Goal: Task Accomplishment & Management: Complete application form

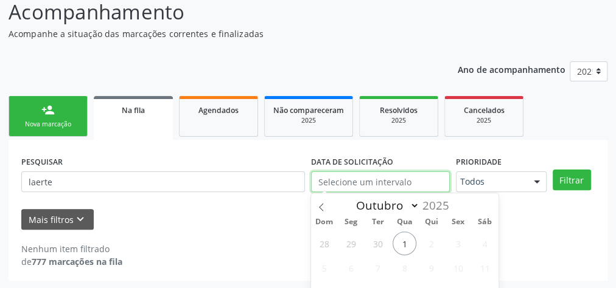
scroll to position [178, 0]
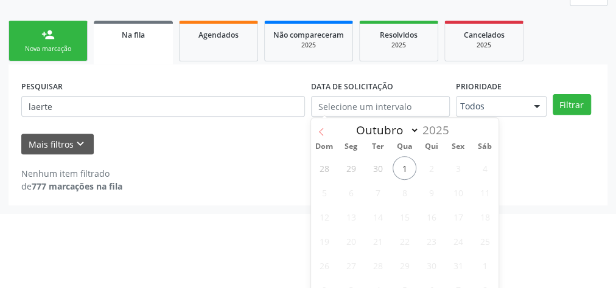
click at [322, 130] on icon at bounding box center [321, 132] width 9 height 9
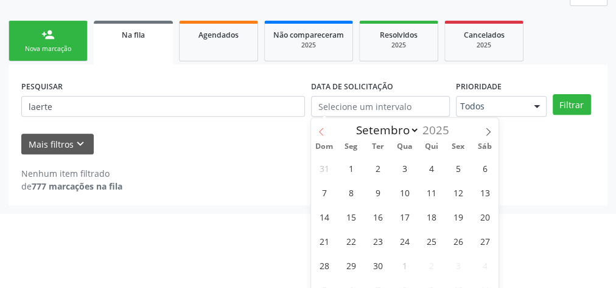
click at [322, 130] on icon at bounding box center [321, 132] width 9 height 9
select select "7"
click at [458, 166] on span "1" at bounding box center [458, 168] width 24 height 24
type input "[DATE]"
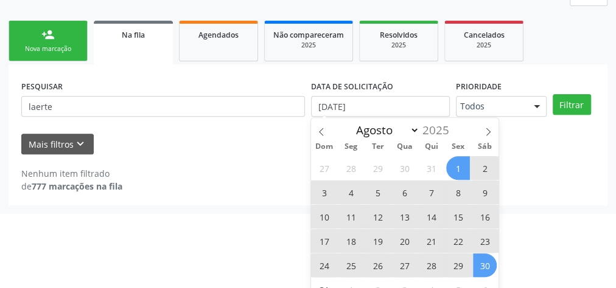
click at [475, 261] on span "30" at bounding box center [485, 266] width 24 height 24
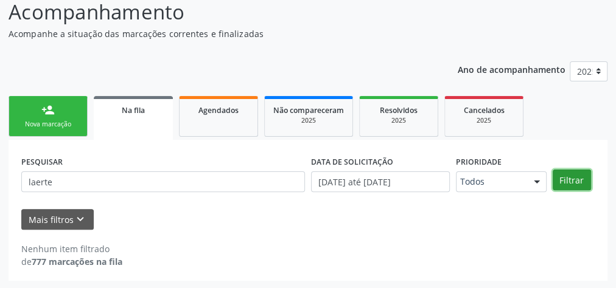
click at [559, 178] on button "Filtrar" at bounding box center [572, 180] width 38 height 21
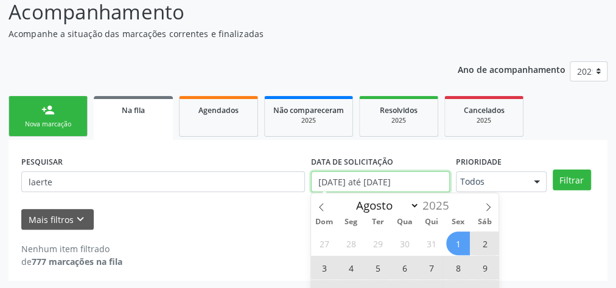
click at [400, 185] on input "[DATE] até [DATE]" at bounding box center [380, 182] width 139 height 21
click at [460, 243] on span "1" at bounding box center [458, 244] width 24 height 24
type input "[DATE]"
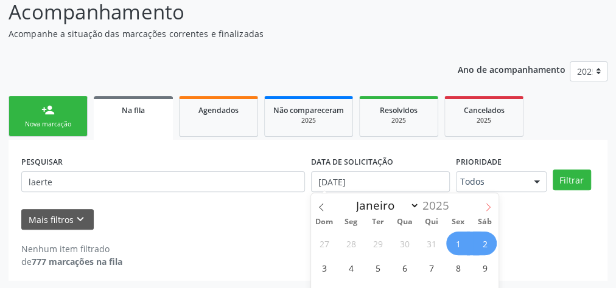
click at [486, 201] on span at bounding box center [488, 204] width 21 height 21
select select "8"
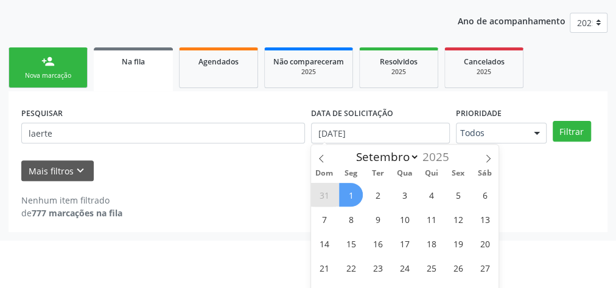
click at [351, 196] on span "1" at bounding box center [351, 195] width 24 height 24
select select "8"
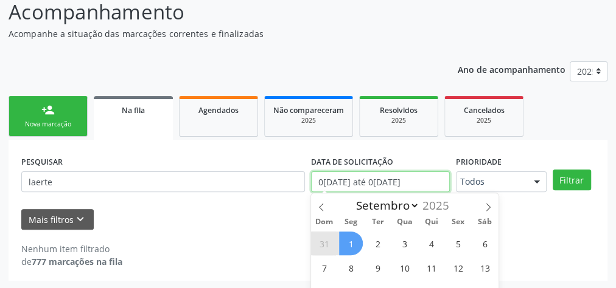
click at [393, 183] on input "0[DATE] até 0[DATE]" at bounding box center [380, 182] width 139 height 21
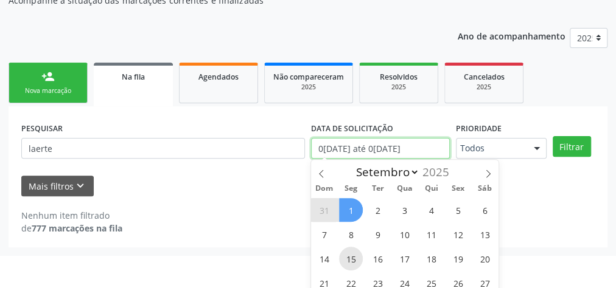
scroll to position [152, 0]
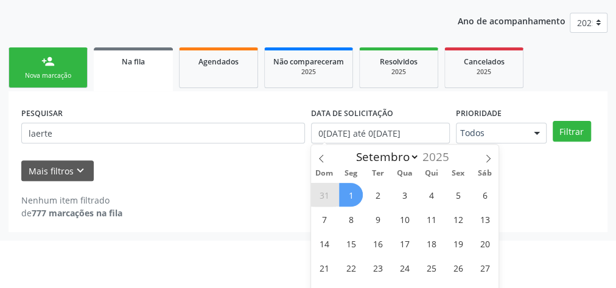
click at [347, 196] on span "1" at bounding box center [351, 195] width 24 height 24
type input "[DATE]"
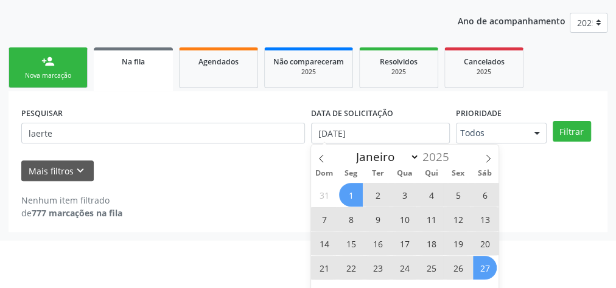
click at [483, 273] on span "27" at bounding box center [485, 268] width 24 height 24
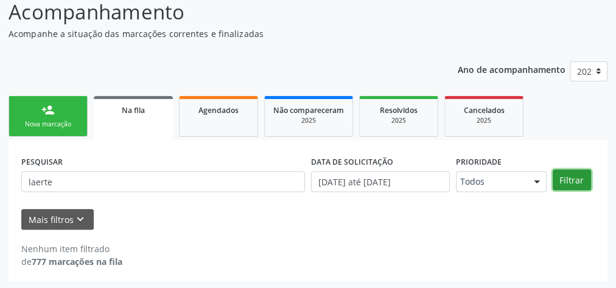
click at [577, 178] on button "Filtrar" at bounding box center [572, 180] width 38 height 21
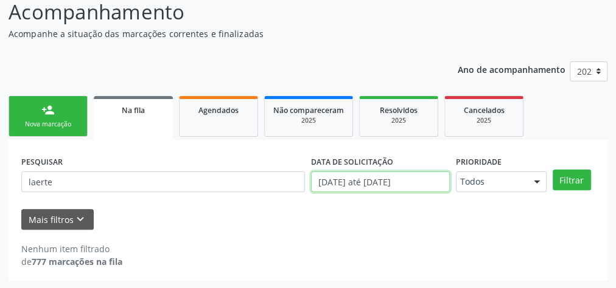
click at [383, 186] on input "[DATE] até [DATE]" at bounding box center [380, 182] width 139 height 21
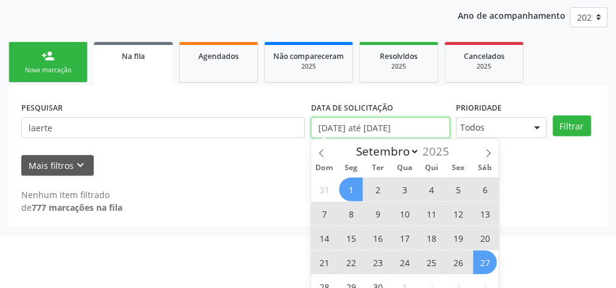
scroll to position [191, 0]
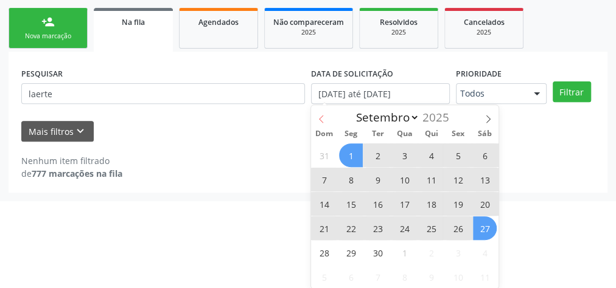
click at [324, 117] on icon at bounding box center [321, 119] width 9 height 9
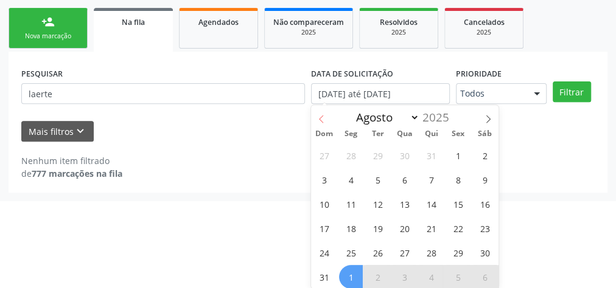
click at [324, 117] on icon at bounding box center [321, 119] width 9 height 9
select select "6"
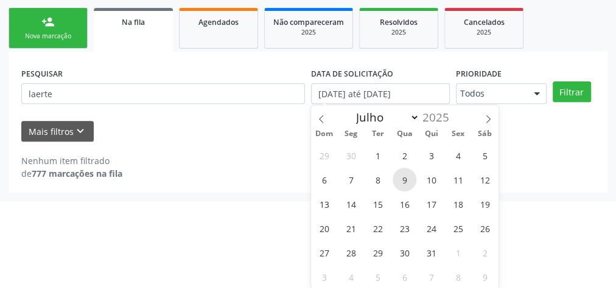
click at [407, 179] on span "9" at bounding box center [405, 180] width 24 height 24
type input "[DATE]"
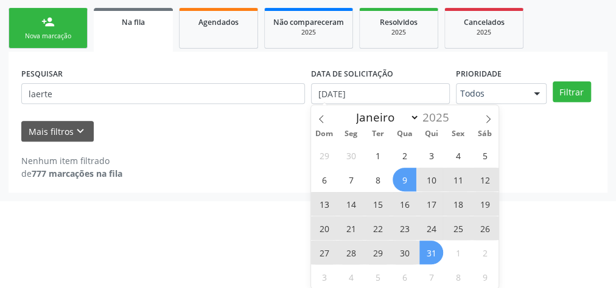
click at [429, 256] on span "31" at bounding box center [431, 253] width 24 height 24
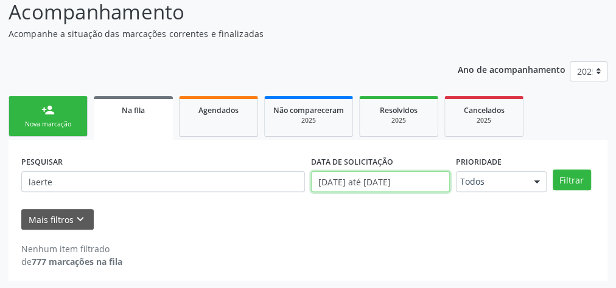
scroll to position [178, 0]
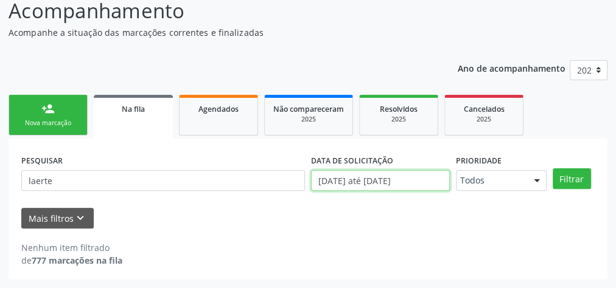
click at [440, 184] on body "Central de Marcação notifications [PERSON_NAME] Recepcionista da UBS  Configur…" at bounding box center [308, 40] width 616 height 288
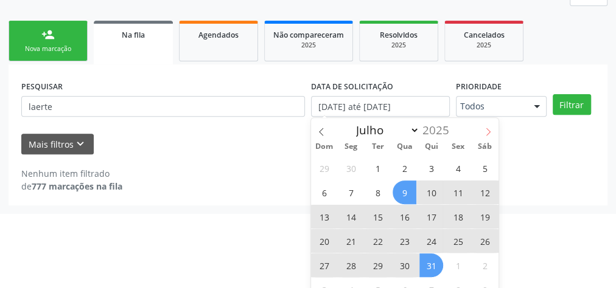
click at [485, 129] on icon at bounding box center [488, 132] width 9 height 9
select select "7"
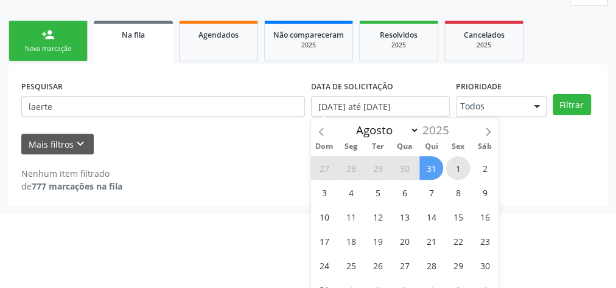
click at [453, 162] on span "1" at bounding box center [458, 168] width 24 height 24
type input "[DATE]"
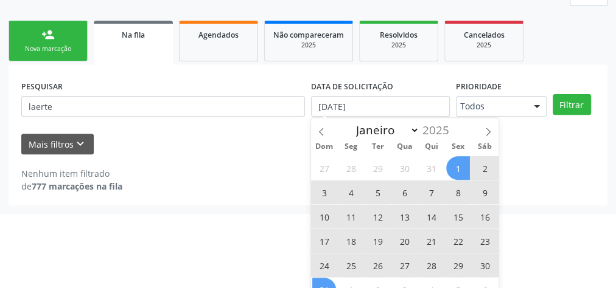
click at [332, 286] on span "31" at bounding box center [324, 290] width 24 height 24
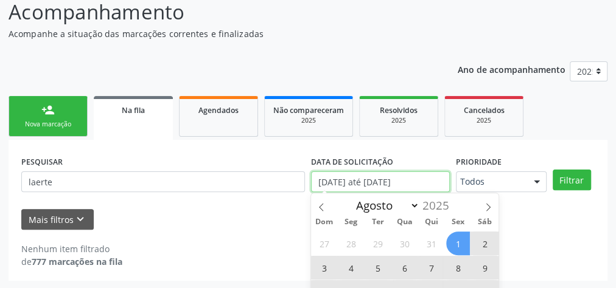
click at [419, 183] on input "[DATE] até [DATE]" at bounding box center [380, 182] width 139 height 21
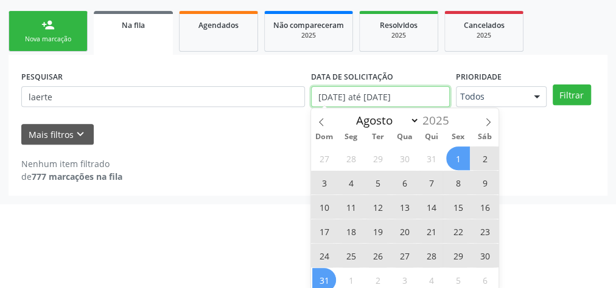
scroll to position [191, 0]
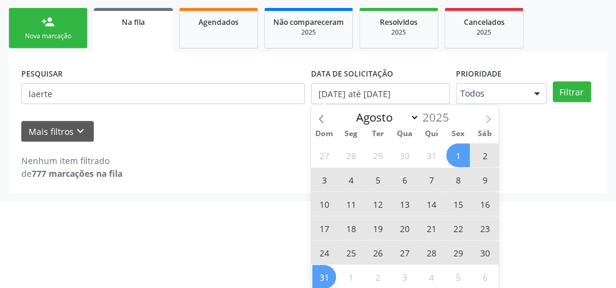
click at [488, 120] on icon at bounding box center [488, 119] width 9 height 9
select select "8"
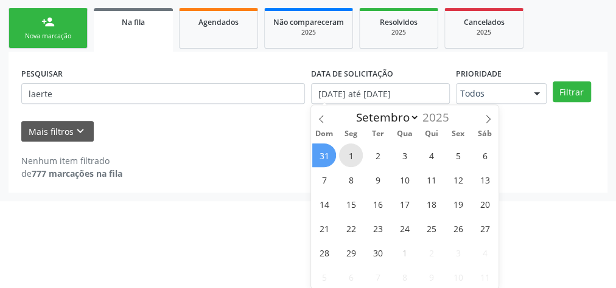
click at [357, 153] on span "1" at bounding box center [351, 156] width 24 height 24
type input "[DATE]"
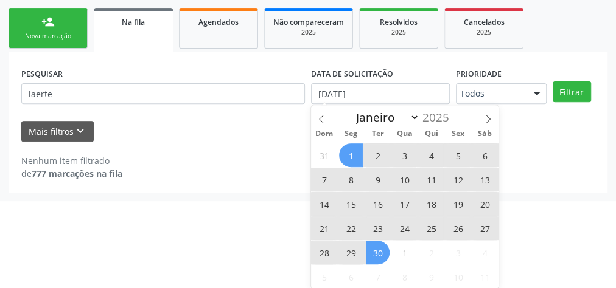
click at [381, 249] on span "30" at bounding box center [378, 253] width 24 height 24
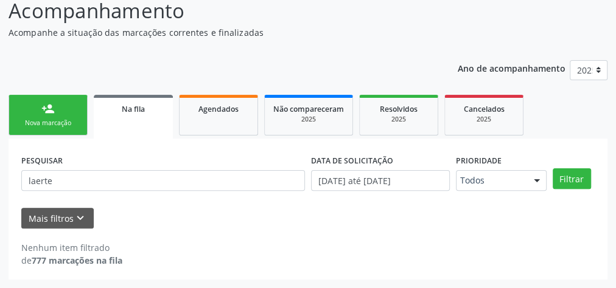
scroll to position [103, 0]
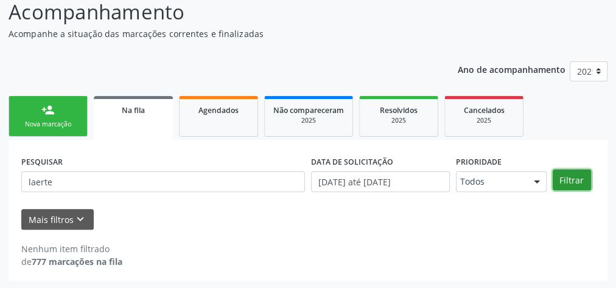
click at [561, 180] on button "Filtrar" at bounding box center [572, 180] width 38 height 21
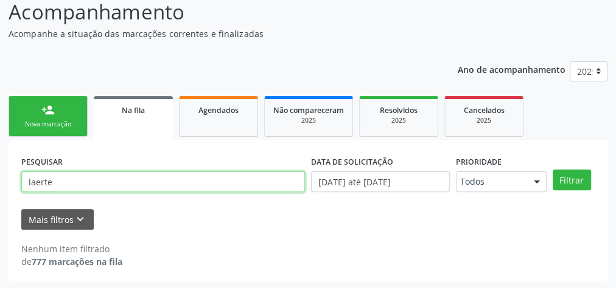
click at [122, 184] on input "laerte" at bounding box center [163, 182] width 284 height 21
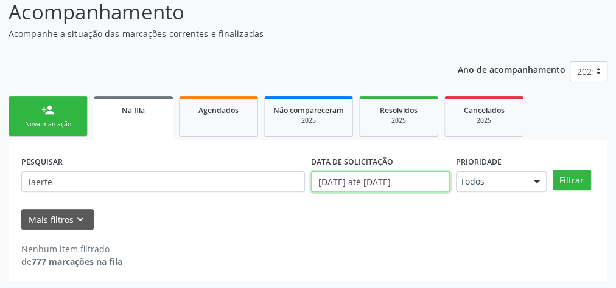
click at [404, 182] on input "[DATE] até [DATE]" at bounding box center [380, 182] width 139 height 21
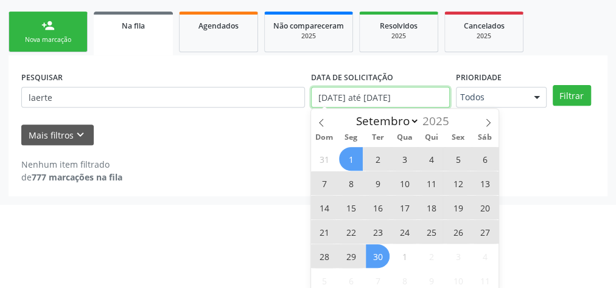
scroll to position [191, 0]
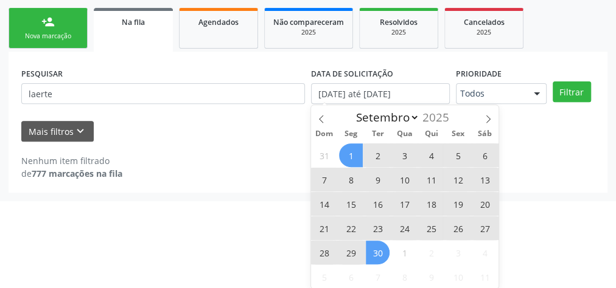
click at [362, 155] on span "1" at bounding box center [351, 156] width 24 height 24
type input "[DATE]"
click at [388, 248] on span "30" at bounding box center [378, 253] width 24 height 24
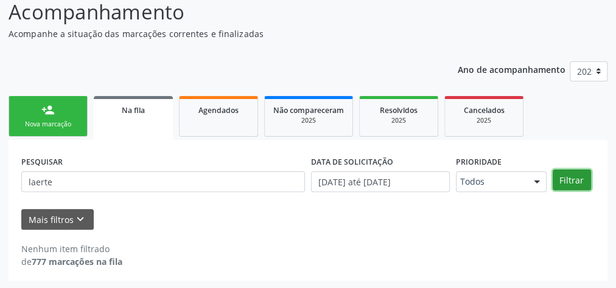
click at [565, 181] on button "Filtrar" at bounding box center [572, 180] width 38 height 21
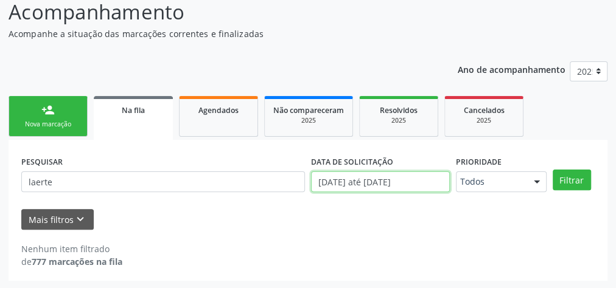
click at [392, 181] on input "[DATE] até [DATE]" at bounding box center [380, 182] width 139 height 21
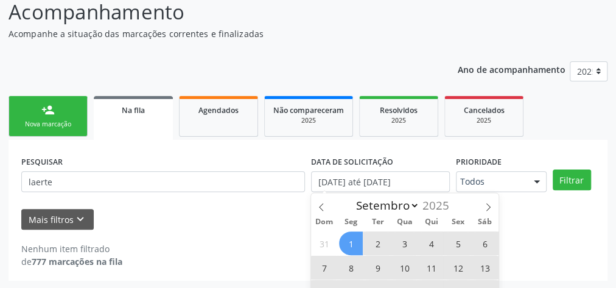
click at [354, 245] on span "1" at bounding box center [351, 244] width 24 height 24
type input "[DATE]"
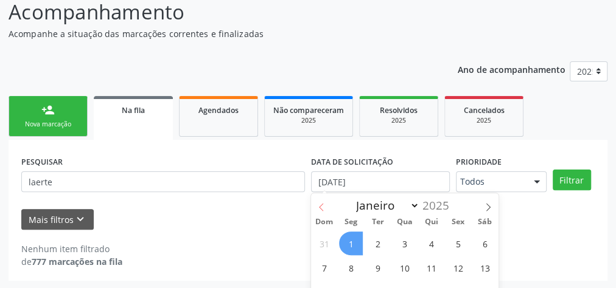
click at [321, 206] on icon at bounding box center [321, 207] width 9 height 9
select select "7"
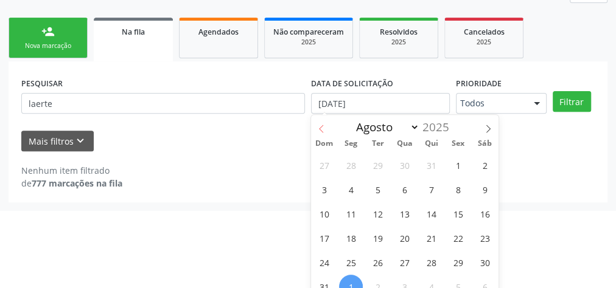
scroll to position [191, 0]
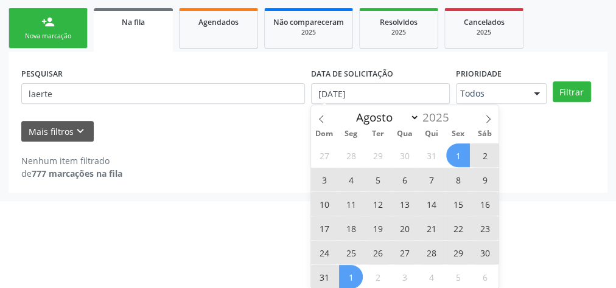
click at [461, 150] on span "1" at bounding box center [458, 156] width 24 height 24
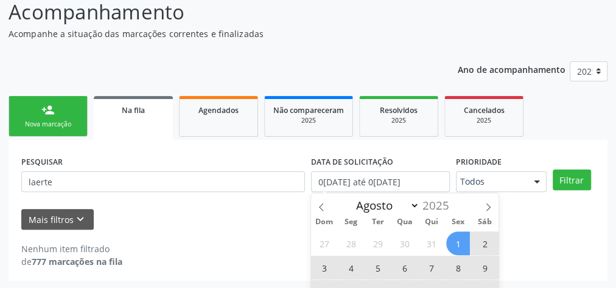
select select "8"
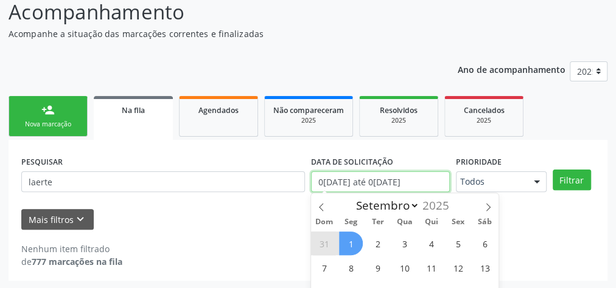
scroll to position [178, 0]
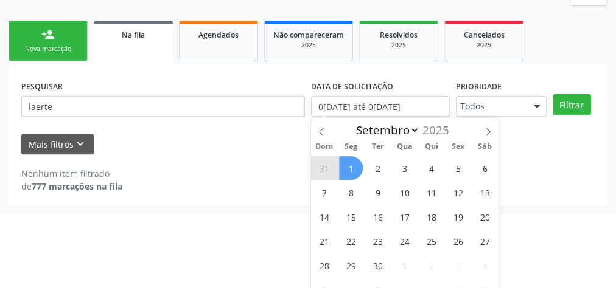
click at [357, 170] on span "1" at bounding box center [351, 168] width 24 height 24
type input "[DATE]"
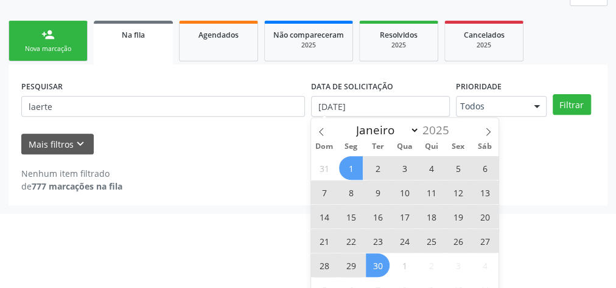
click at [383, 260] on span "30" at bounding box center [378, 266] width 24 height 24
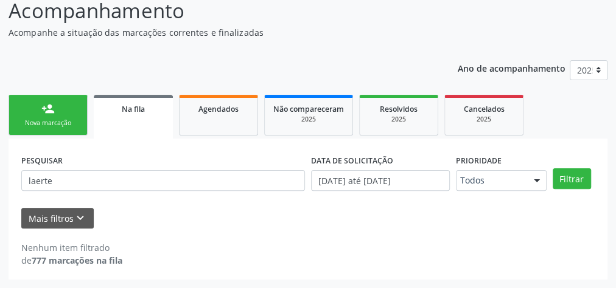
scroll to position [103, 0]
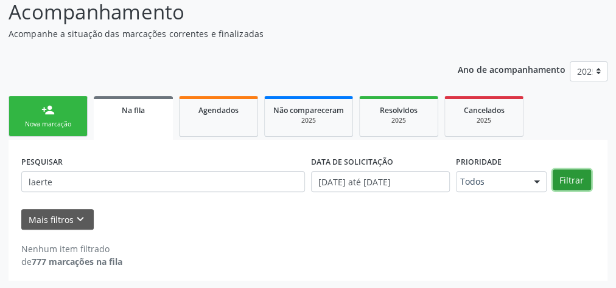
click at [563, 180] on button "Filtrar" at bounding box center [572, 180] width 38 height 21
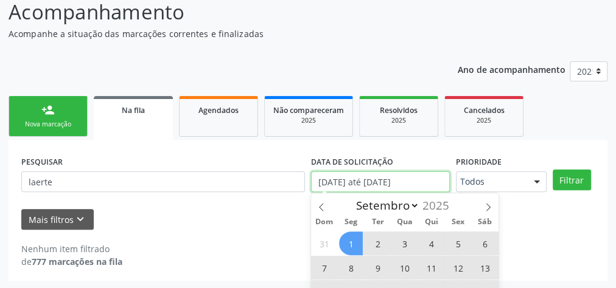
click at [401, 187] on input "[DATE] até [DATE]" at bounding box center [380, 182] width 139 height 21
click at [354, 249] on span "1" at bounding box center [351, 244] width 24 height 24
type input "[DATE]"
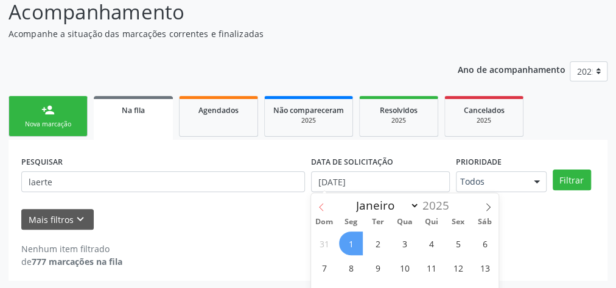
click at [326, 207] on span at bounding box center [321, 204] width 21 height 21
select select "7"
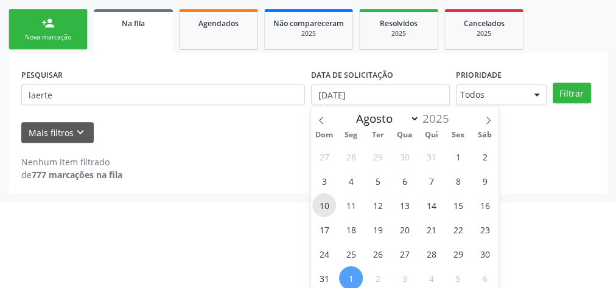
scroll to position [191, 0]
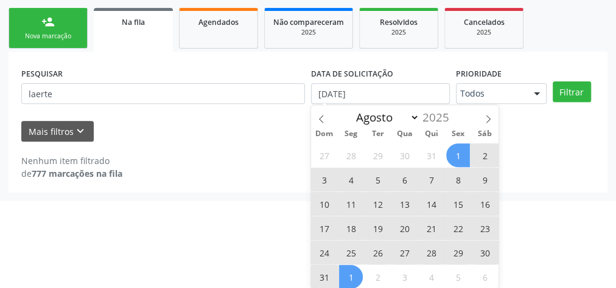
click at [464, 156] on span "1" at bounding box center [458, 156] width 24 height 24
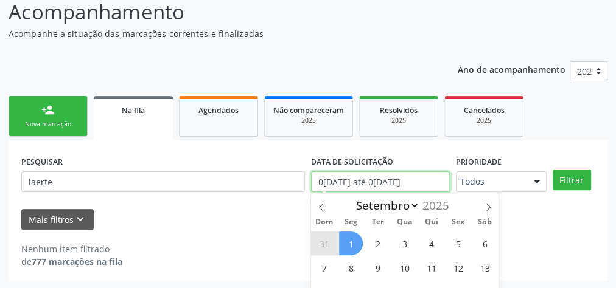
scroll to position [178, 0]
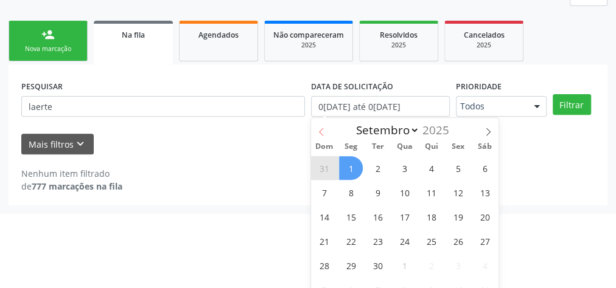
click at [327, 131] on span at bounding box center [321, 128] width 21 height 21
select select "7"
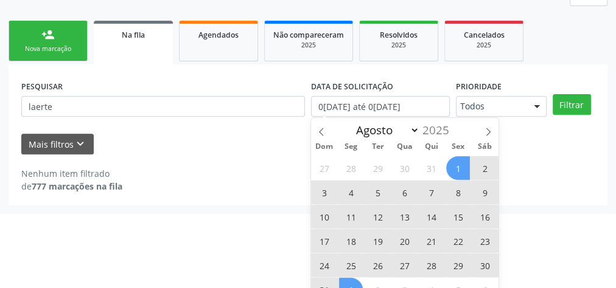
click at [456, 168] on span "1" at bounding box center [458, 168] width 24 height 24
type input "[DATE]"
click at [331, 284] on span "31" at bounding box center [324, 290] width 24 height 24
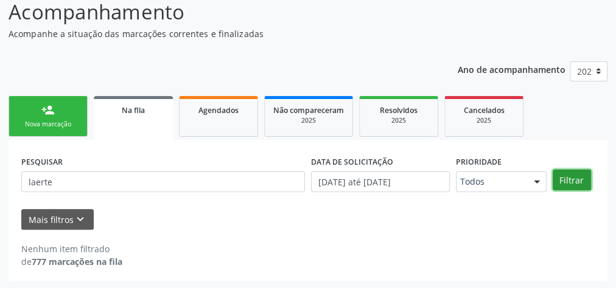
click at [570, 181] on button "Filtrar" at bounding box center [572, 180] width 38 height 21
click at [139, 116] on link "Na fila" at bounding box center [133, 118] width 79 height 44
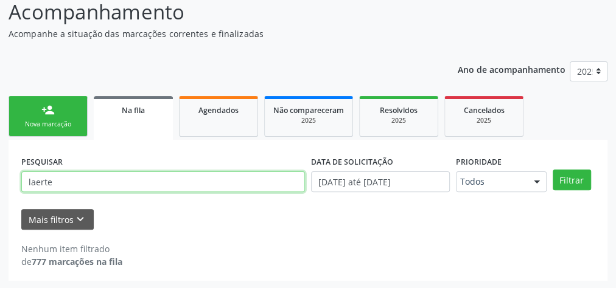
drag, startPoint x: 93, startPoint y: 180, endPoint x: 30, endPoint y: 180, distance: 62.7
click at [30, 180] on input "laerte" at bounding box center [163, 182] width 284 height 21
type input "ladelmo"
click at [553, 170] on button "Filtrar" at bounding box center [572, 180] width 38 height 21
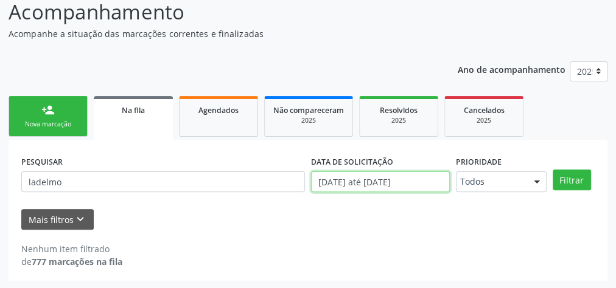
click at [411, 184] on input "[DATE] até [DATE]" at bounding box center [380, 182] width 139 height 21
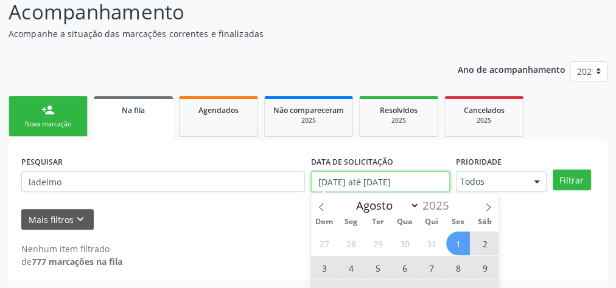
scroll to position [191, 0]
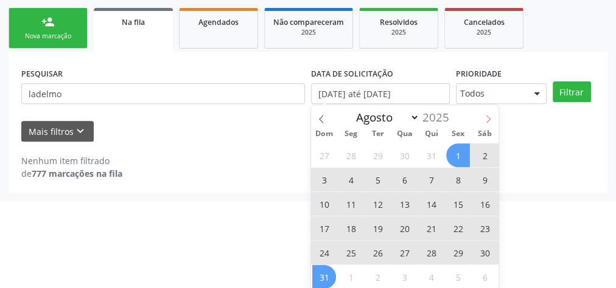
click at [489, 121] on icon at bounding box center [488, 119] width 9 height 9
select select "8"
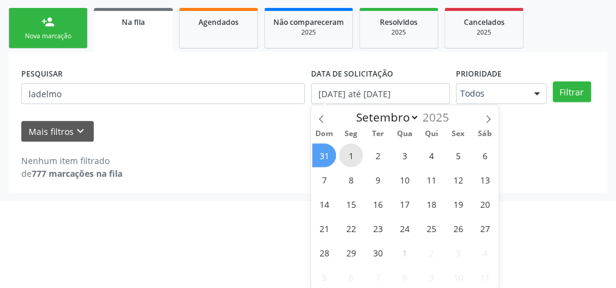
click at [348, 152] on span "1" at bounding box center [351, 156] width 24 height 24
type input "[DATE]"
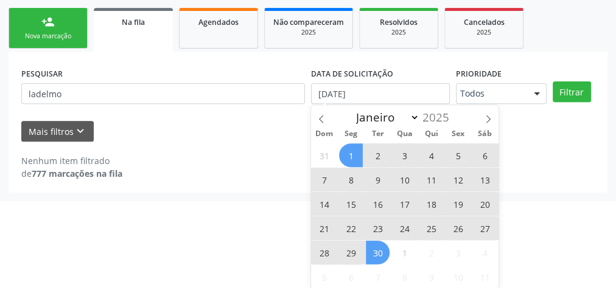
click at [377, 254] on span "30" at bounding box center [378, 253] width 24 height 24
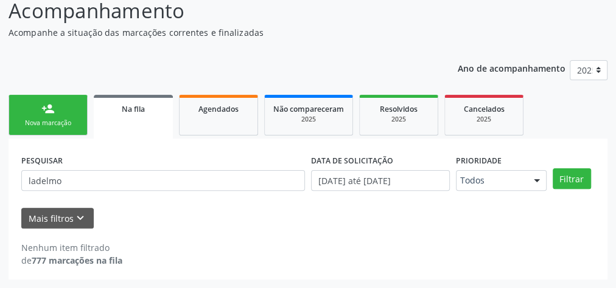
scroll to position [103, 0]
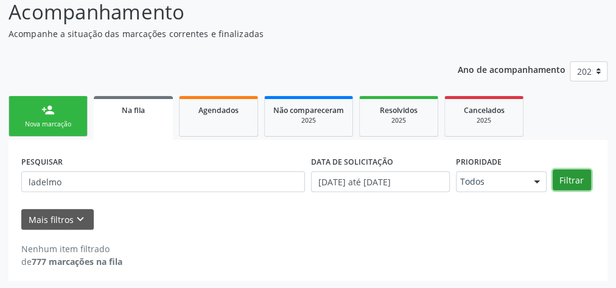
click at [556, 173] on button "Filtrar" at bounding box center [572, 180] width 38 height 21
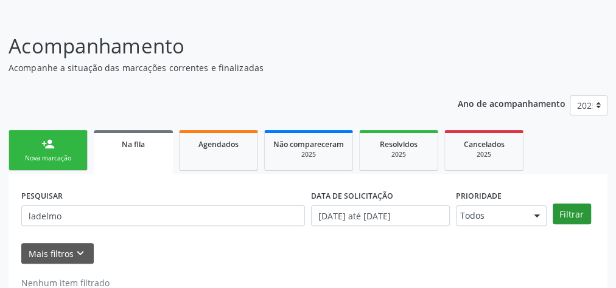
scroll to position [54, 0]
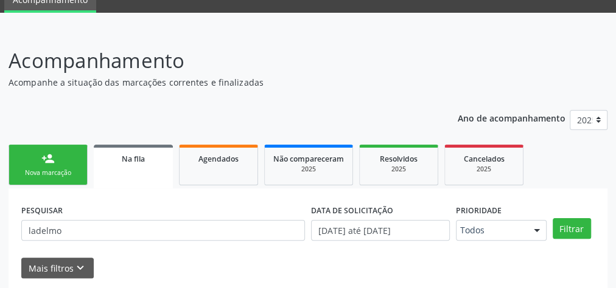
click at [144, 168] on link "Na fila" at bounding box center [133, 167] width 79 height 44
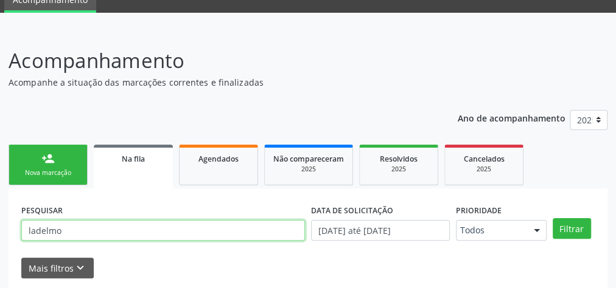
click at [108, 233] on input "ladelmo" at bounding box center [163, 230] width 284 height 21
type input "l"
type input "704108108429478"
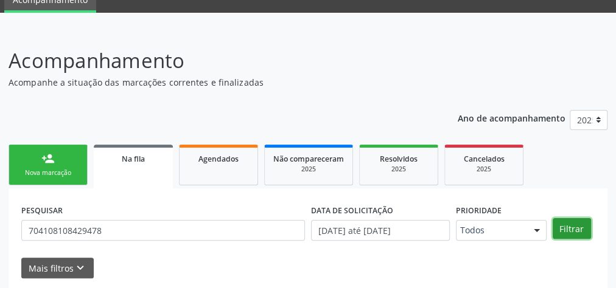
click at [576, 232] on button "Filtrar" at bounding box center [572, 229] width 38 height 21
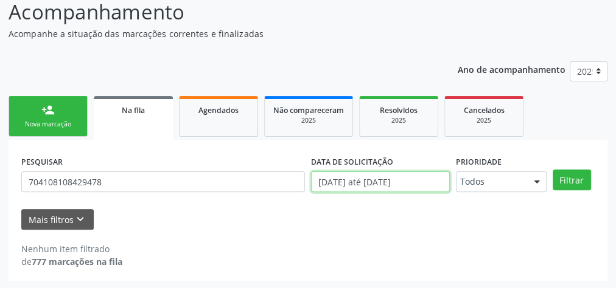
click at [398, 188] on input "[DATE] até [DATE]" at bounding box center [380, 182] width 139 height 21
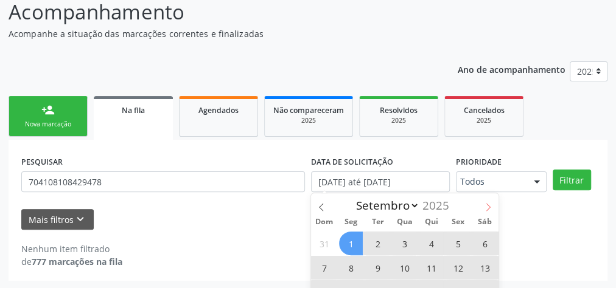
click at [487, 205] on icon at bounding box center [488, 207] width 9 height 9
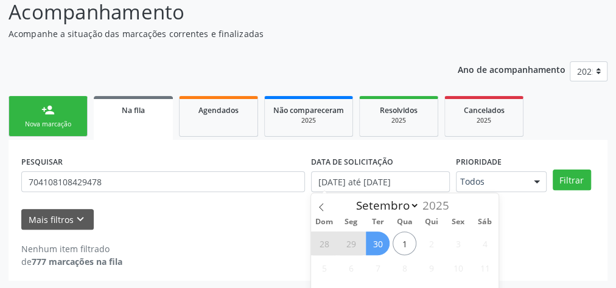
select select "9"
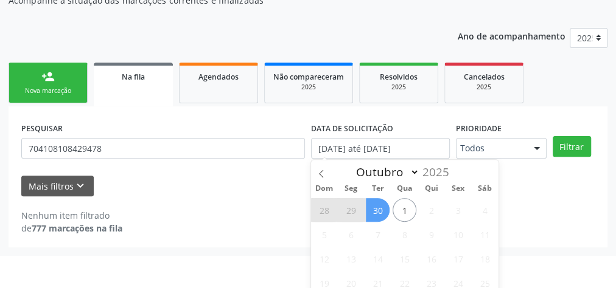
scroll to position [152, 0]
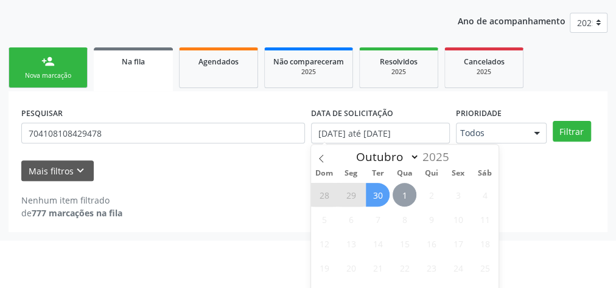
click at [406, 197] on span "1" at bounding box center [405, 195] width 24 height 24
type input "[DATE]"
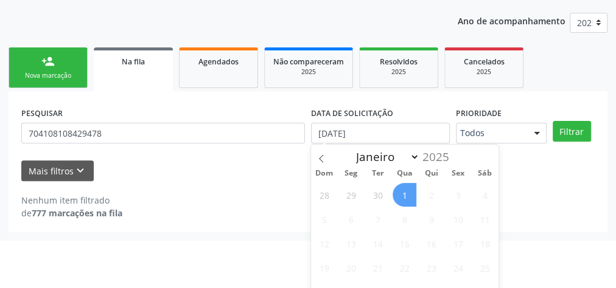
click at [405, 195] on span "1" at bounding box center [405, 195] width 24 height 24
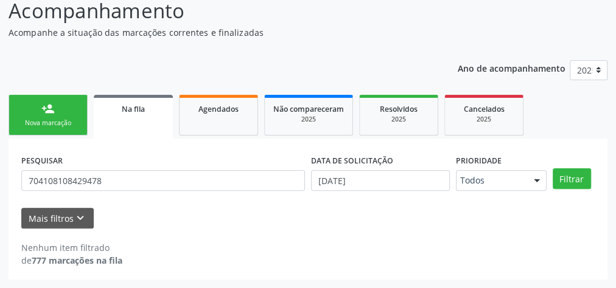
scroll to position [103, 0]
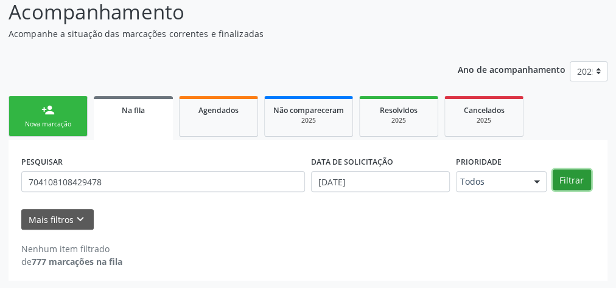
drag, startPoint x: 575, startPoint y: 178, endPoint x: 566, endPoint y: 192, distance: 16.9
click at [575, 178] on button "Filtrar" at bounding box center [572, 180] width 38 height 21
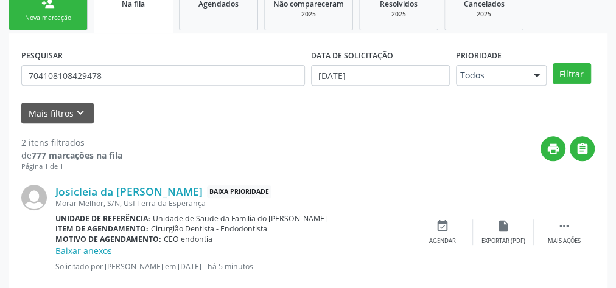
scroll to position [63, 0]
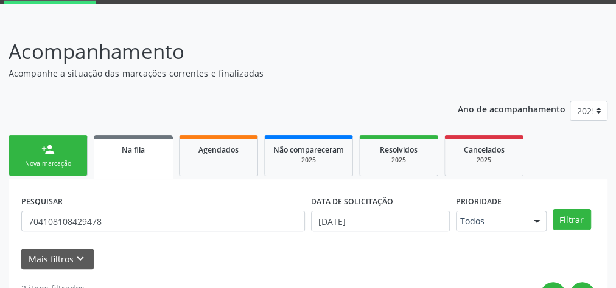
click at [69, 156] on link "person_add Nova marcação" at bounding box center [48, 156] width 79 height 41
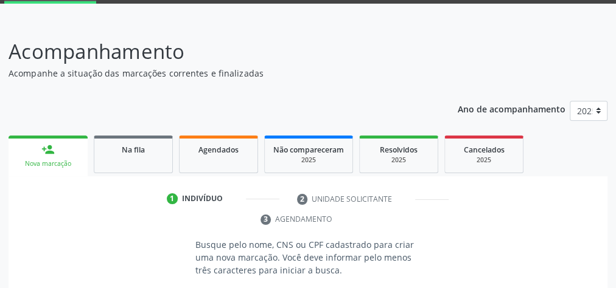
scroll to position [209, 0]
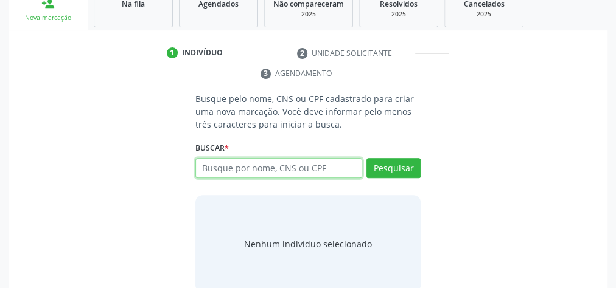
paste input "898004802002671"
type input "898004802002671"
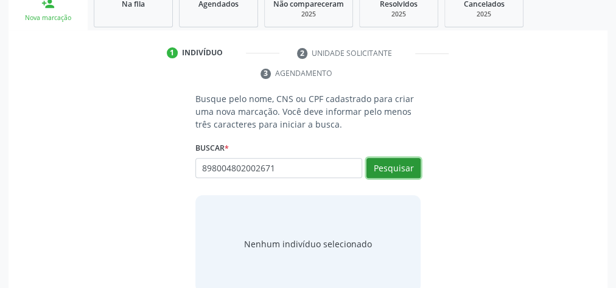
click at [411, 170] on button "Pesquisar" at bounding box center [393, 168] width 54 height 21
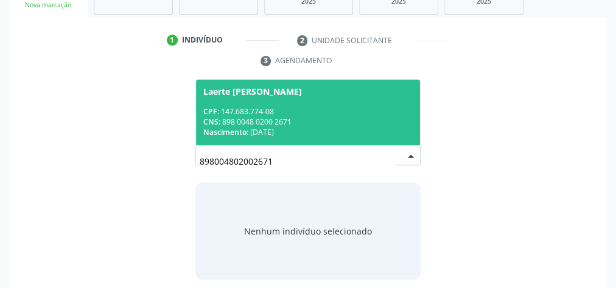
scroll to position [229, 0]
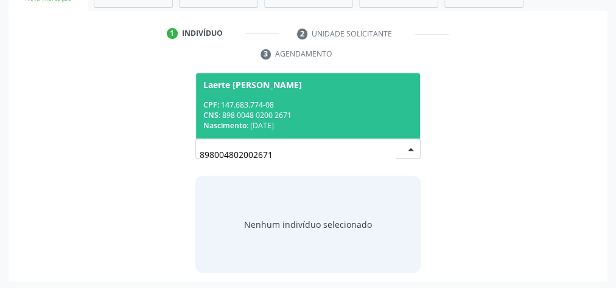
click at [347, 106] on div "CPF: 147.683.774-08" at bounding box center [307, 105] width 209 height 10
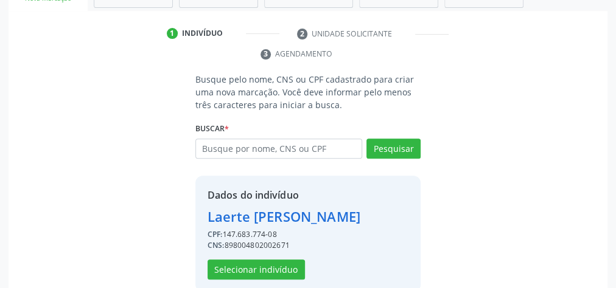
scroll to position [247, 0]
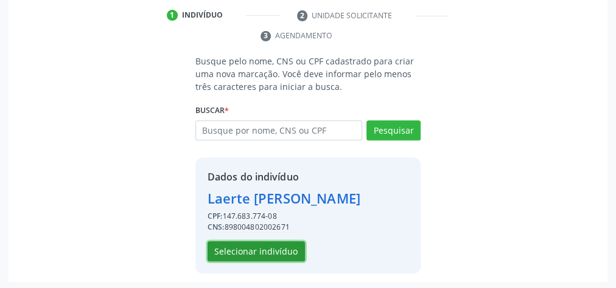
click at [270, 252] on button "Selecionar indivíduo" at bounding box center [256, 252] width 97 height 21
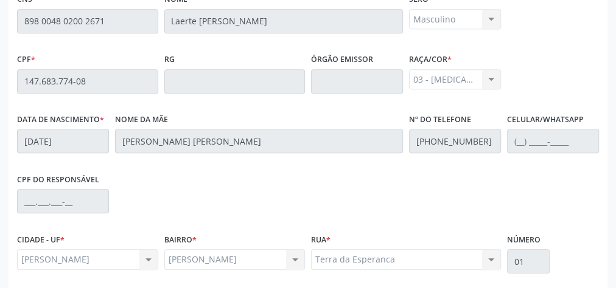
scroll to position [441, 0]
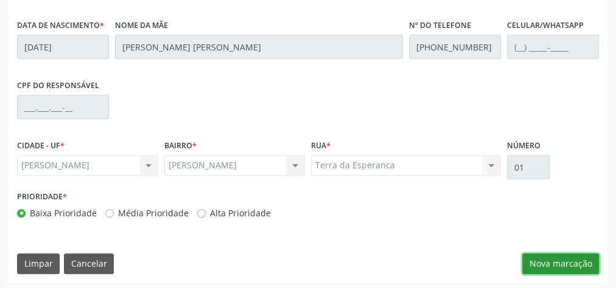
click at [529, 259] on button "Nova marcação" at bounding box center [560, 264] width 77 height 21
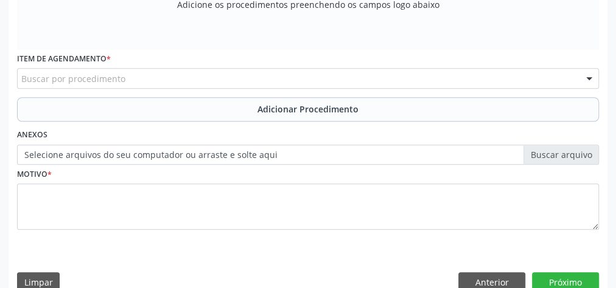
scroll to position [460, 0]
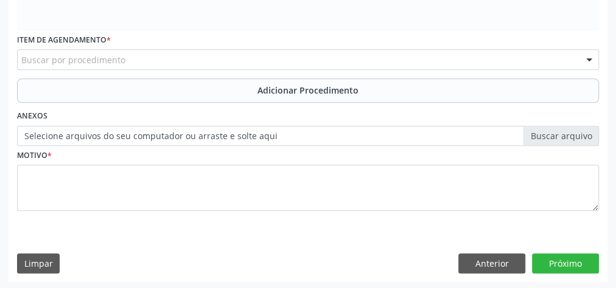
click at [169, 62] on div "Buscar por procedimento" at bounding box center [308, 59] width 582 height 21
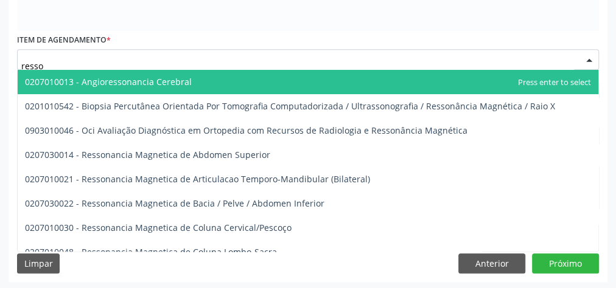
type input "resson"
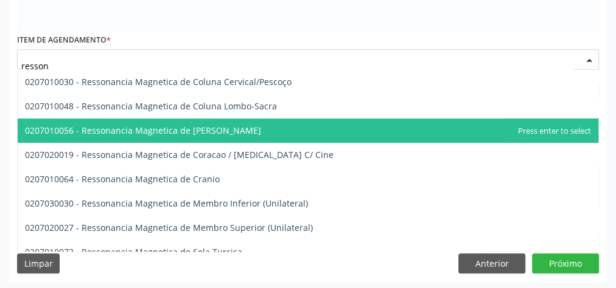
scroll to position [195, 0]
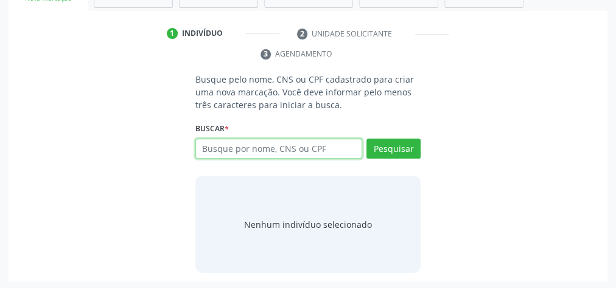
scroll to position [229, 0]
paste input "898004802002671"
type input "898004802002671"
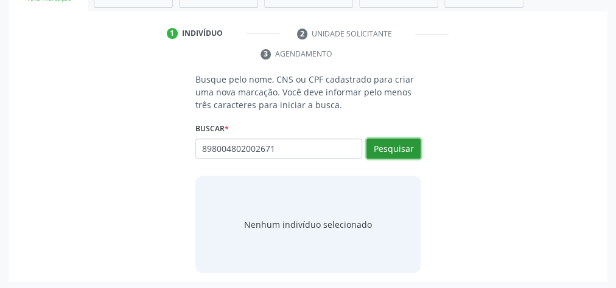
click at [386, 144] on button "Pesquisar" at bounding box center [393, 149] width 54 height 21
type input "898004802002671"
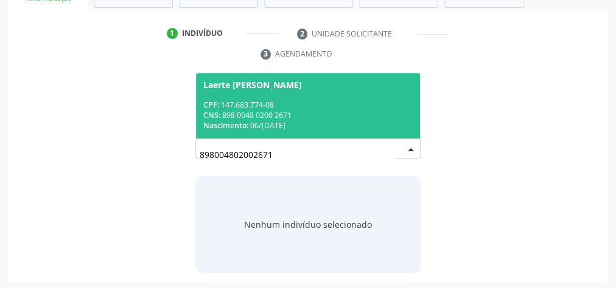
click at [305, 113] on div "CNS: 898 0048 0200 2671" at bounding box center [307, 115] width 209 height 10
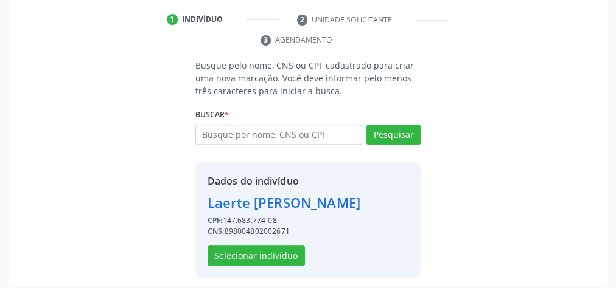
scroll to position [247, 0]
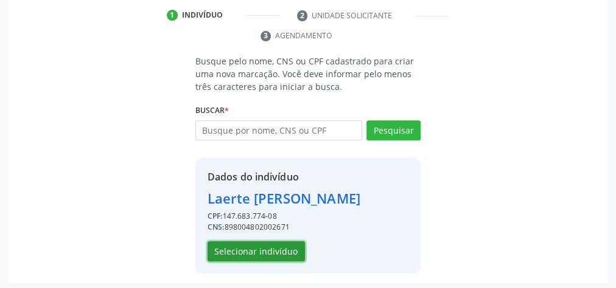
click at [254, 251] on button "Selecionar indivíduo" at bounding box center [256, 252] width 97 height 21
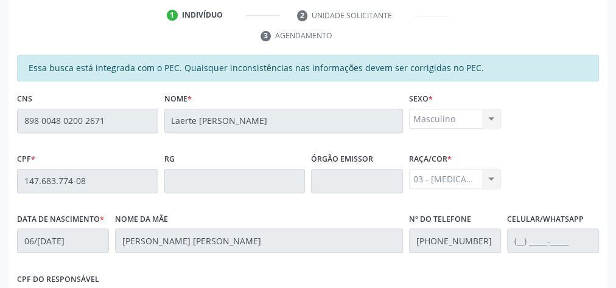
scroll to position [441, 0]
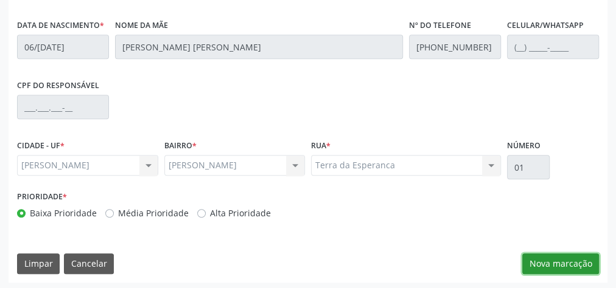
click at [539, 261] on button "Nova marcação" at bounding box center [560, 264] width 77 height 21
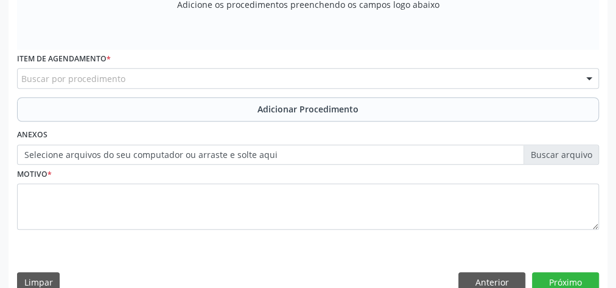
click at [156, 80] on div "Buscar por procedimento" at bounding box center [308, 78] width 582 height 21
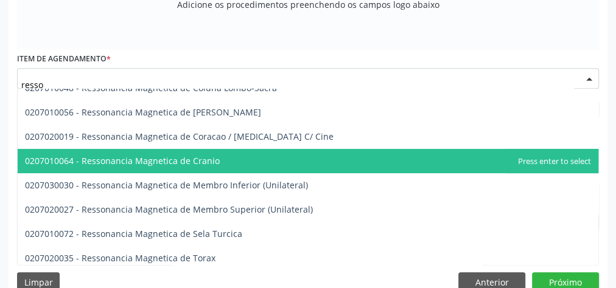
scroll to position [195, 0]
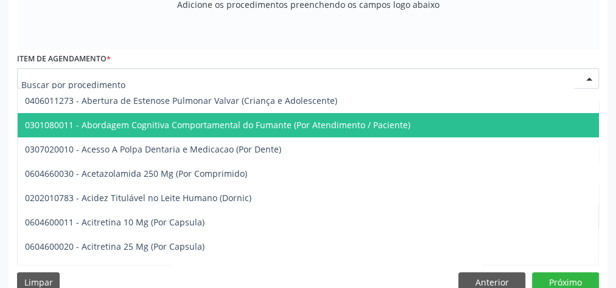
click at [178, 80] on div at bounding box center [308, 78] width 582 height 21
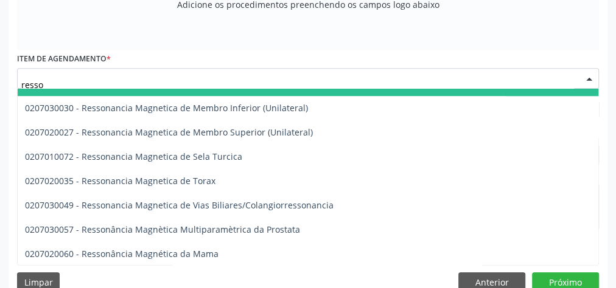
scroll to position [261, 0]
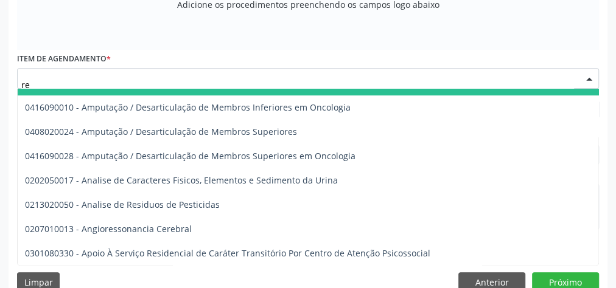
type input "r"
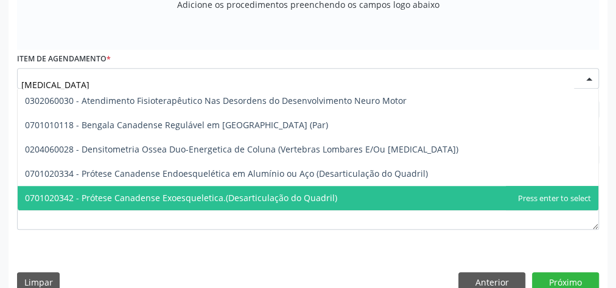
scroll to position [0, 0]
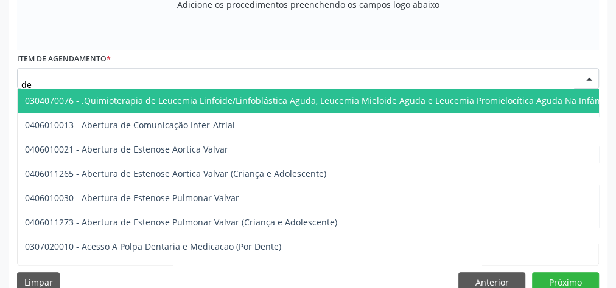
type input "d"
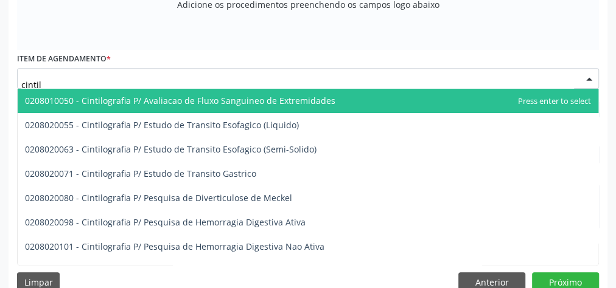
type input "cintilo"
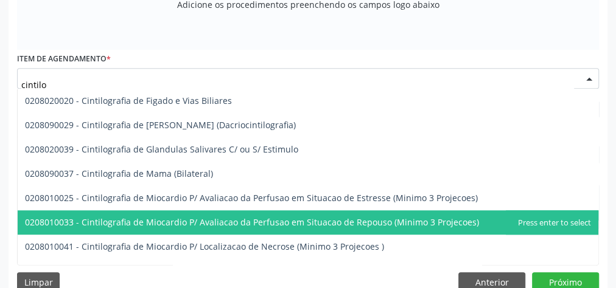
scroll to position [536, 0]
